Goal: Navigation & Orientation: Find specific page/section

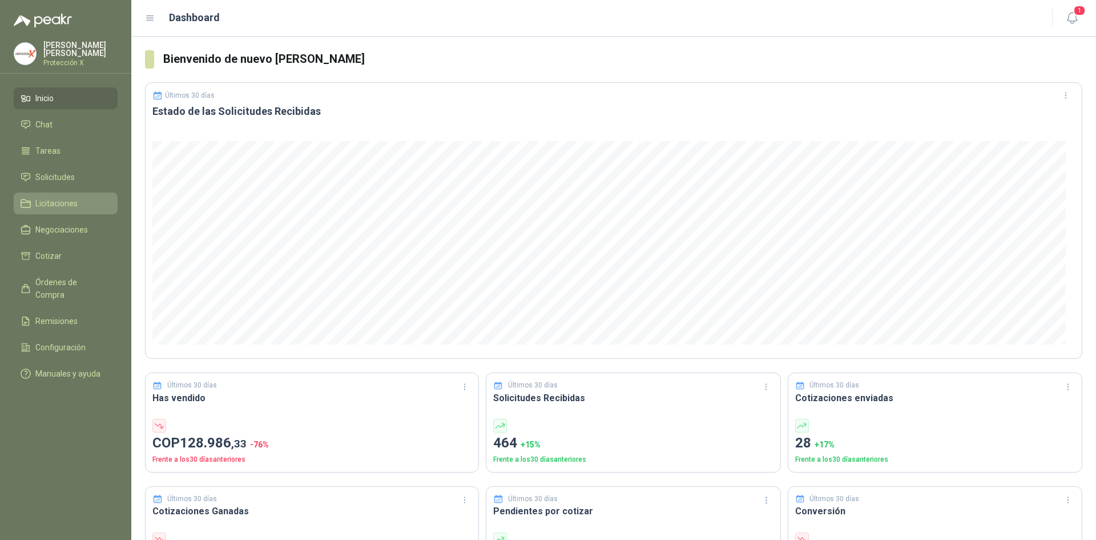
click at [59, 200] on span "Licitaciones" at bounding box center [56, 203] width 42 height 13
click at [67, 174] on span "Solicitudes" at bounding box center [54, 177] width 39 height 13
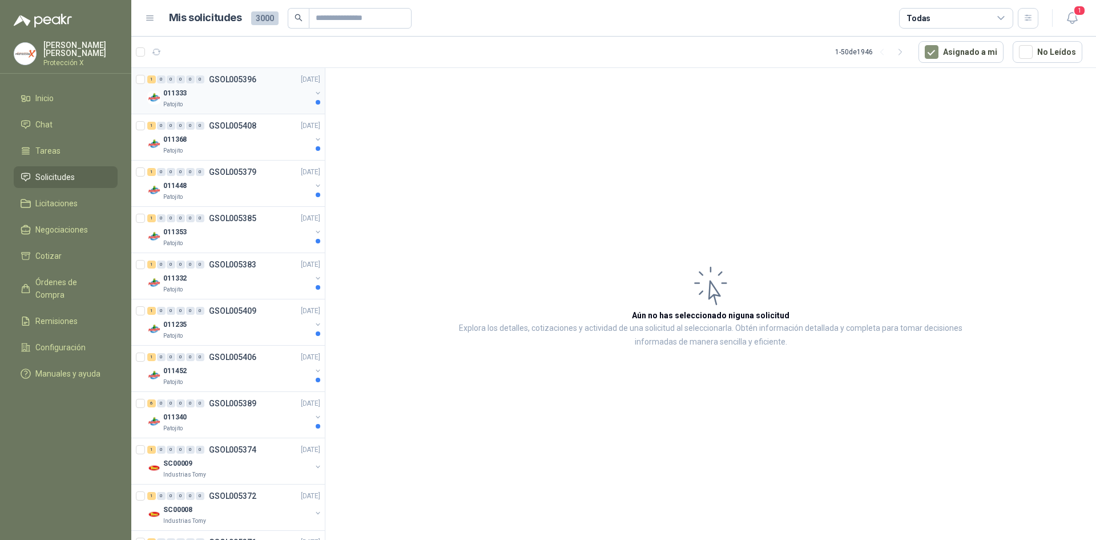
click at [185, 92] on p "011333" at bounding box center [174, 93] width 23 height 11
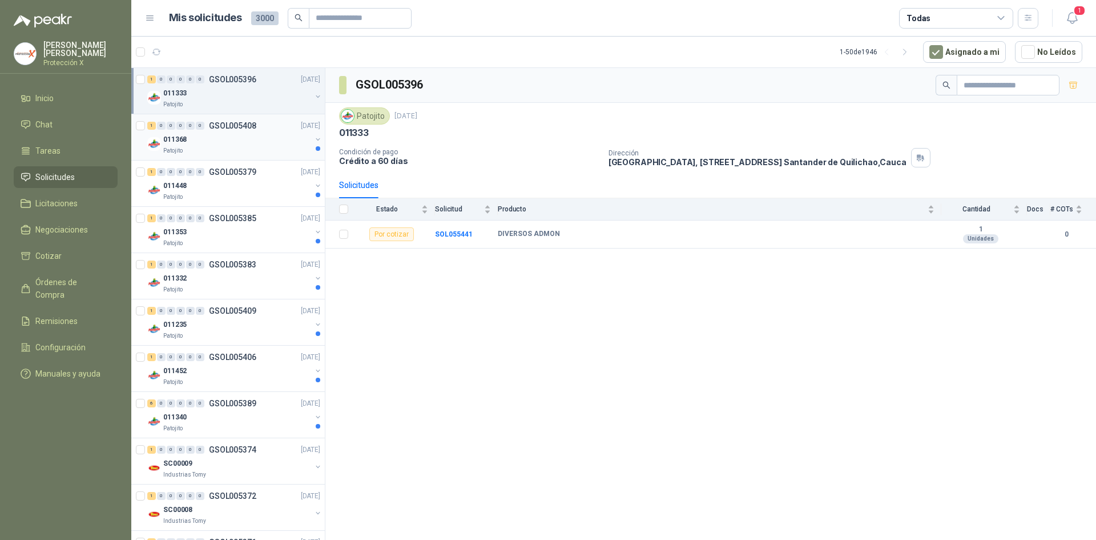
click at [219, 146] on div "011368" at bounding box center [237, 139] width 148 height 14
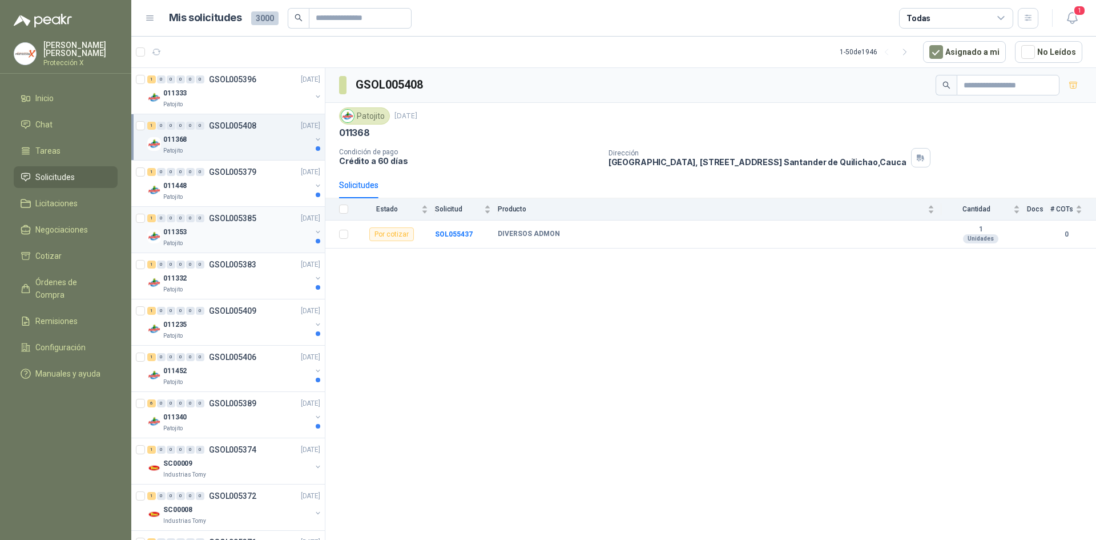
click at [220, 214] on p "GSOL005385" at bounding box center [232, 218] width 47 height 8
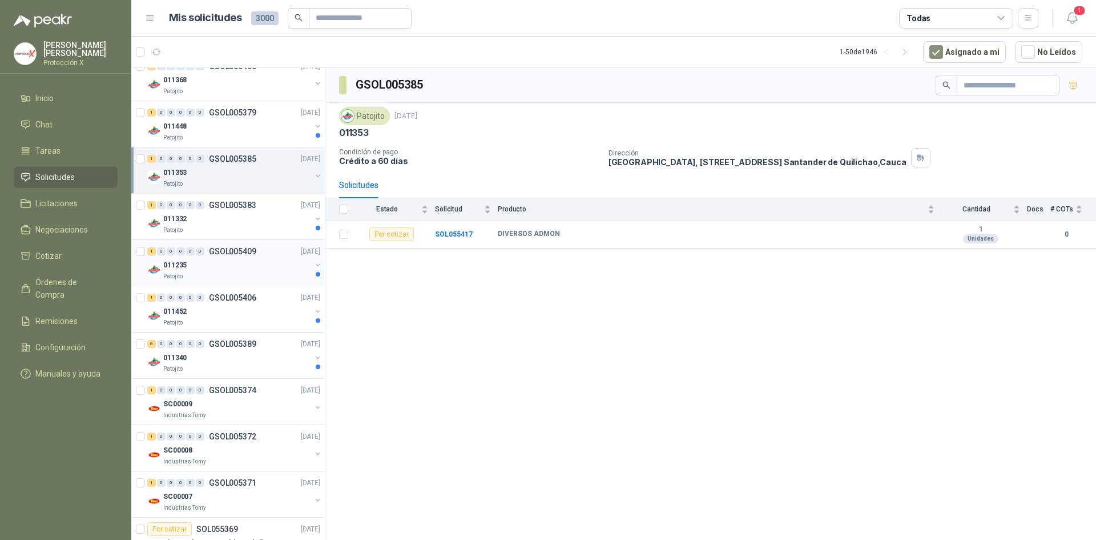
scroll to position [57, 0]
click at [276, 133] on div "011448" at bounding box center [237, 129] width 148 height 14
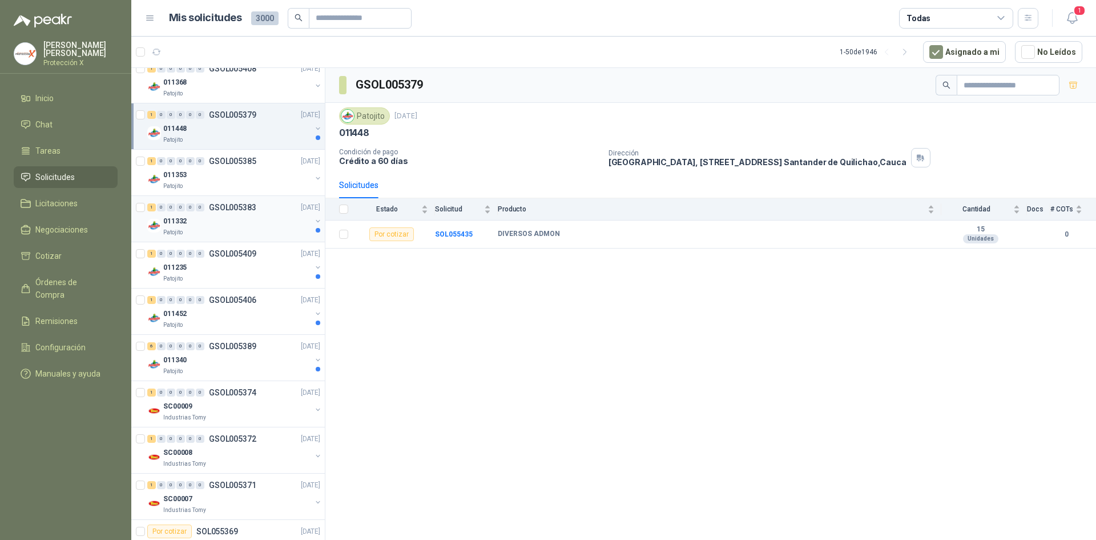
click at [279, 233] on div "Patojito" at bounding box center [237, 232] width 148 height 9
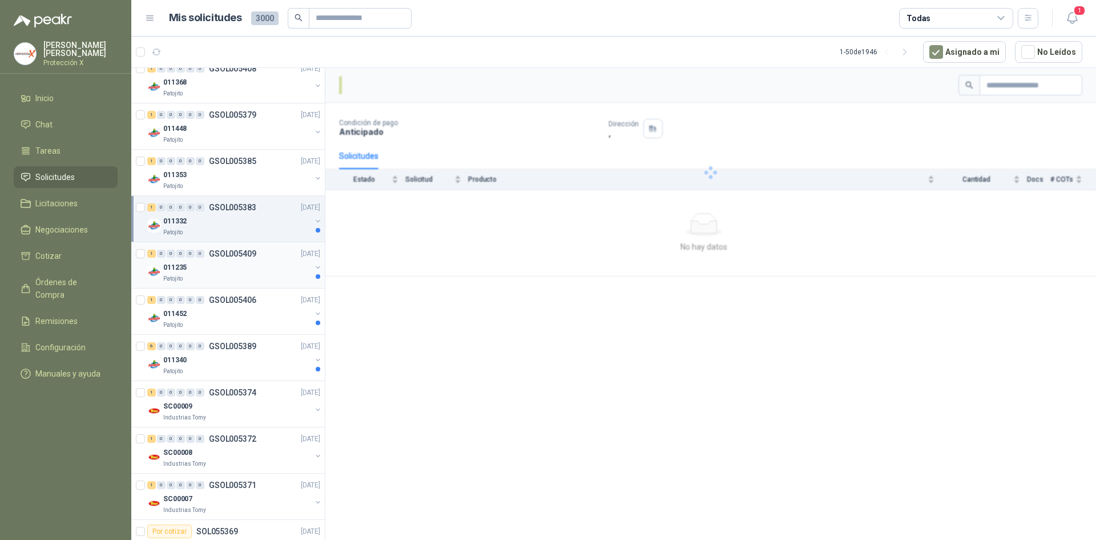
click at [261, 248] on div "1 0 0 0 0 0 GSOL005409 [DATE]" at bounding box center [234, 254] width 175 height 14
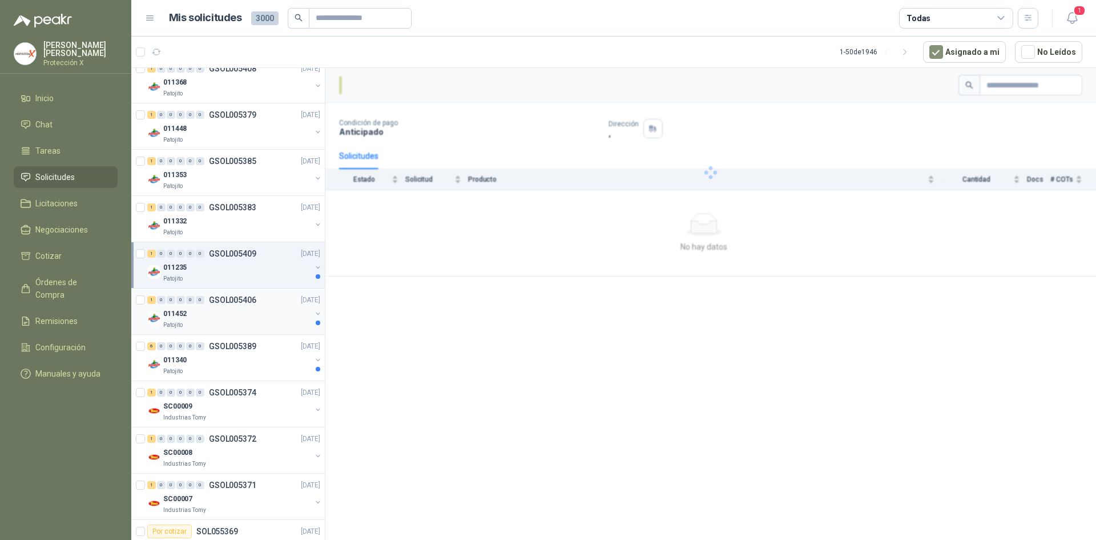
click at [260, 300] on div "1 0 0 0 0 0 GSOL005406 [DATE]" at bounding box center [234, 300] width 175 height 14
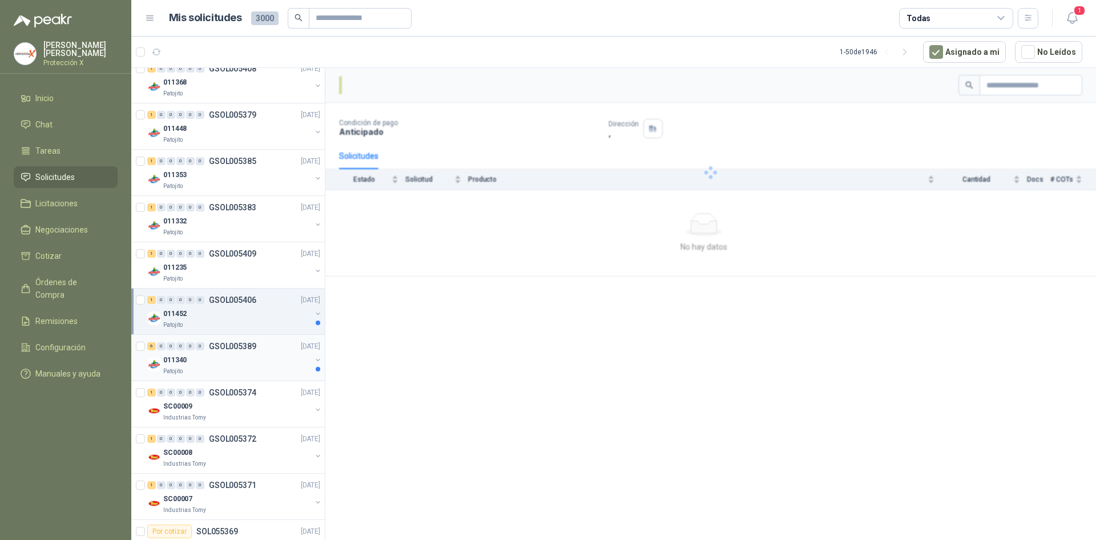
click at [256, 348] on div "6 0 0 0 0 0 GSOL005389 [DATE]" at bounding box center [234, 346] width 175 height 14
